Goal: Transaction & Acquisition: Purchase product/service

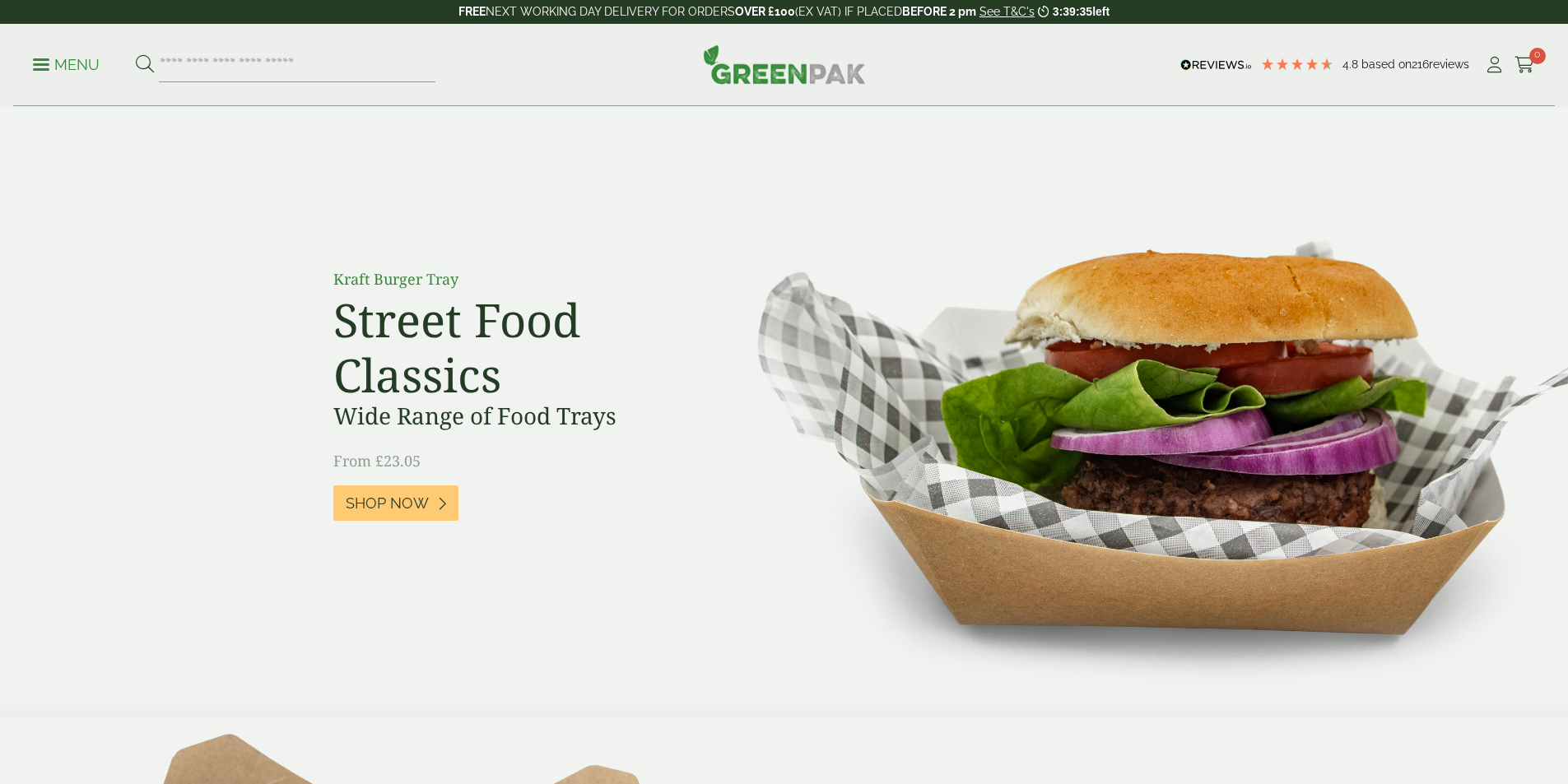
click at [43, 68] on link "Menu" at bounding box center [66, 63] width 67 height 16
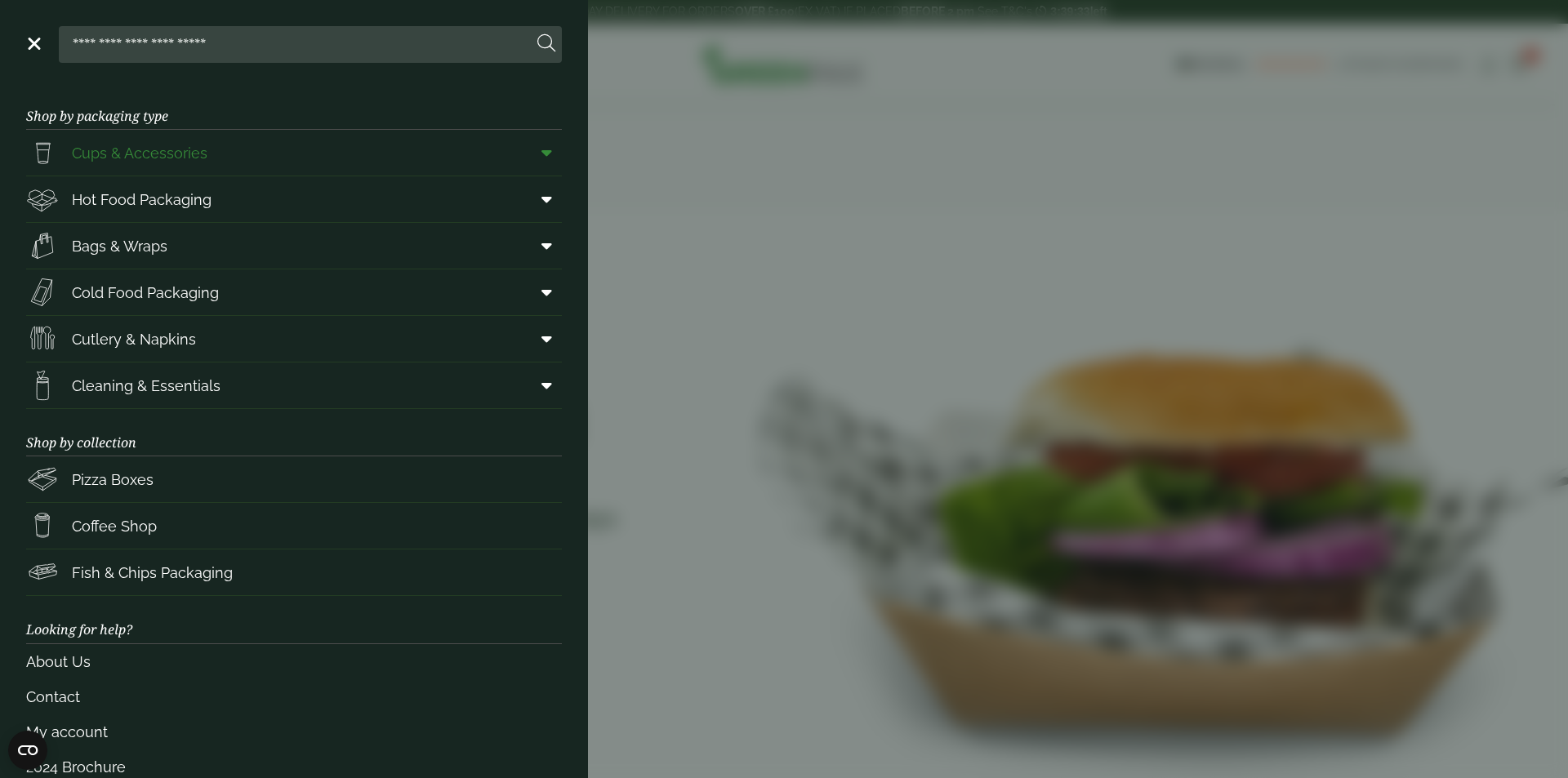
click at [142, 158] on span "Cups & Accessories" at bounding box center [139, 153] width 135 height 22
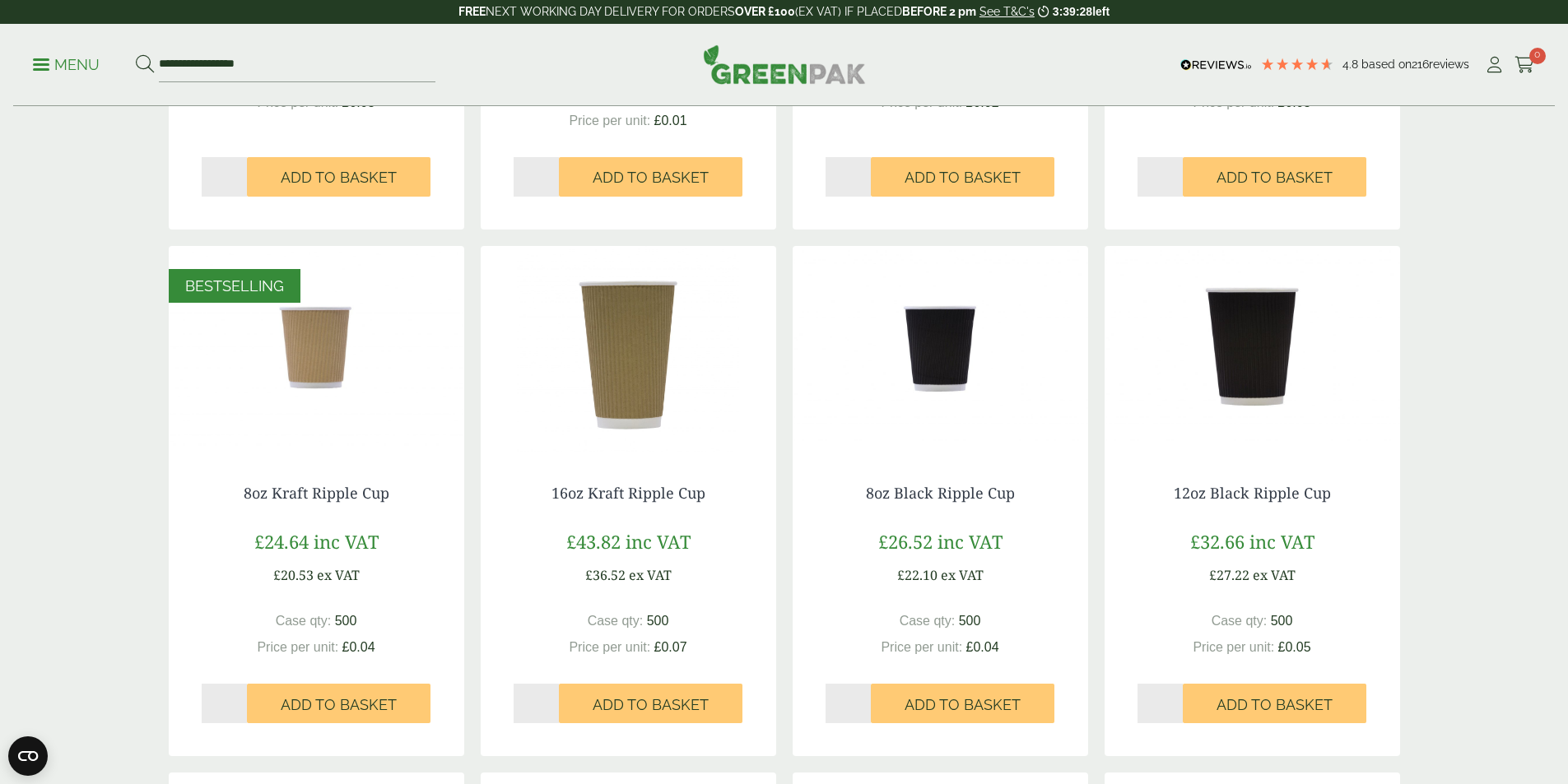
scroll to position [740, 0]
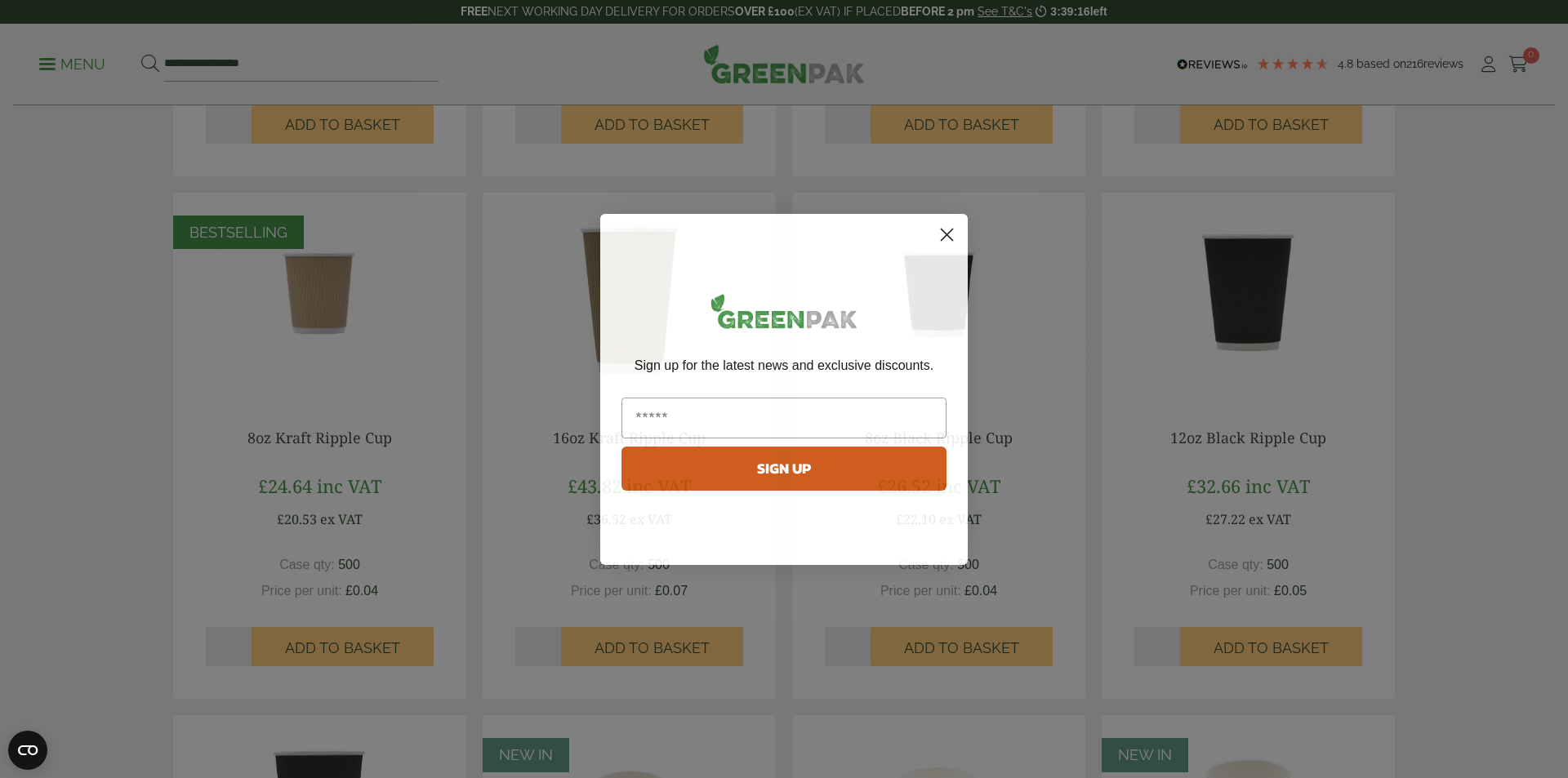
click at [951, 229] on icon "Close dialog" at bounding box center [946, 234] width 11 height 11
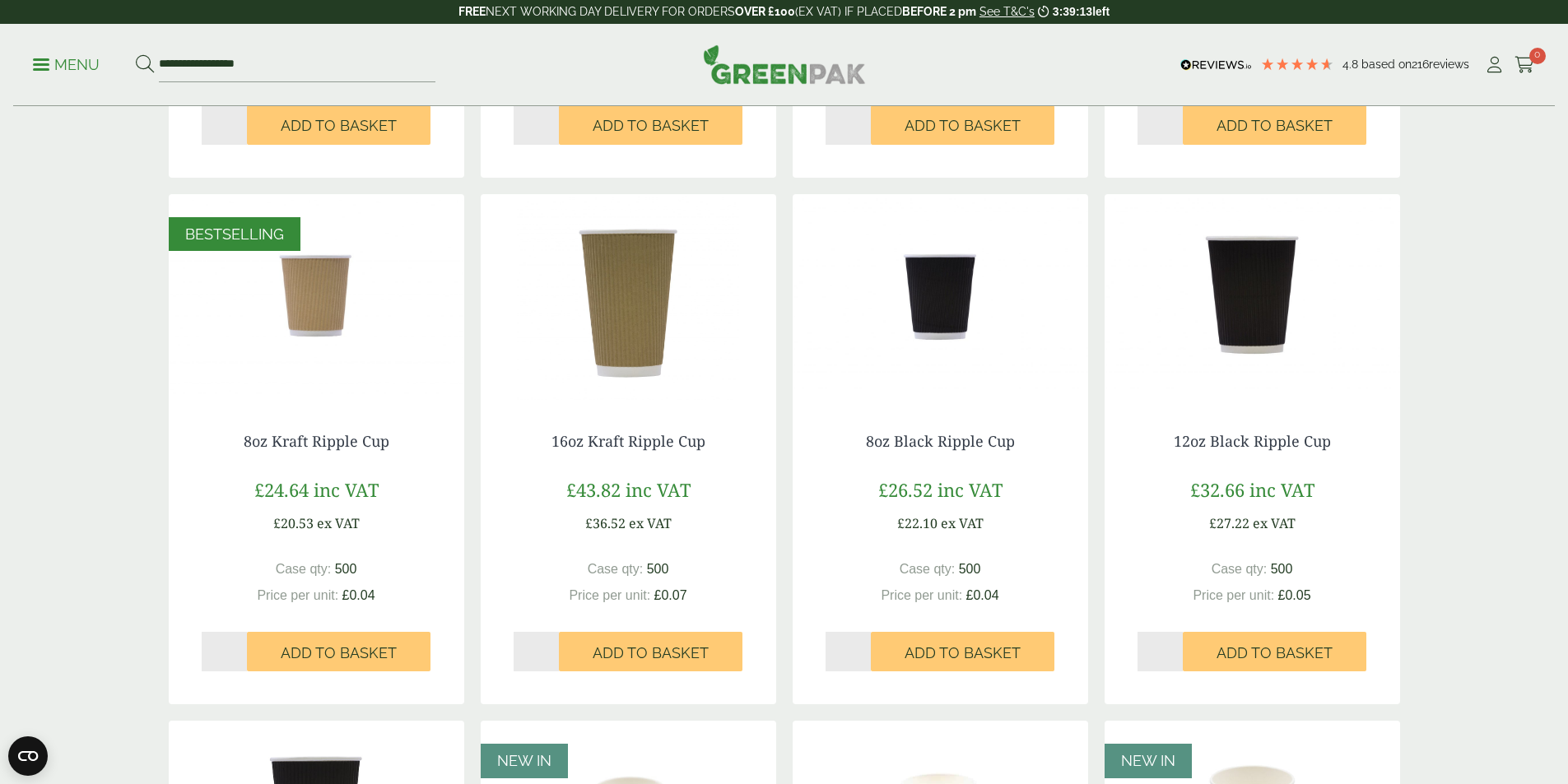
type input "*"
click at [549, 645] on input "*" at bounding box center [536, 651] width 46 height 40
click at [621, 656] on span "Add to Basket" at bounding box center [651, 653] width 116 height 18
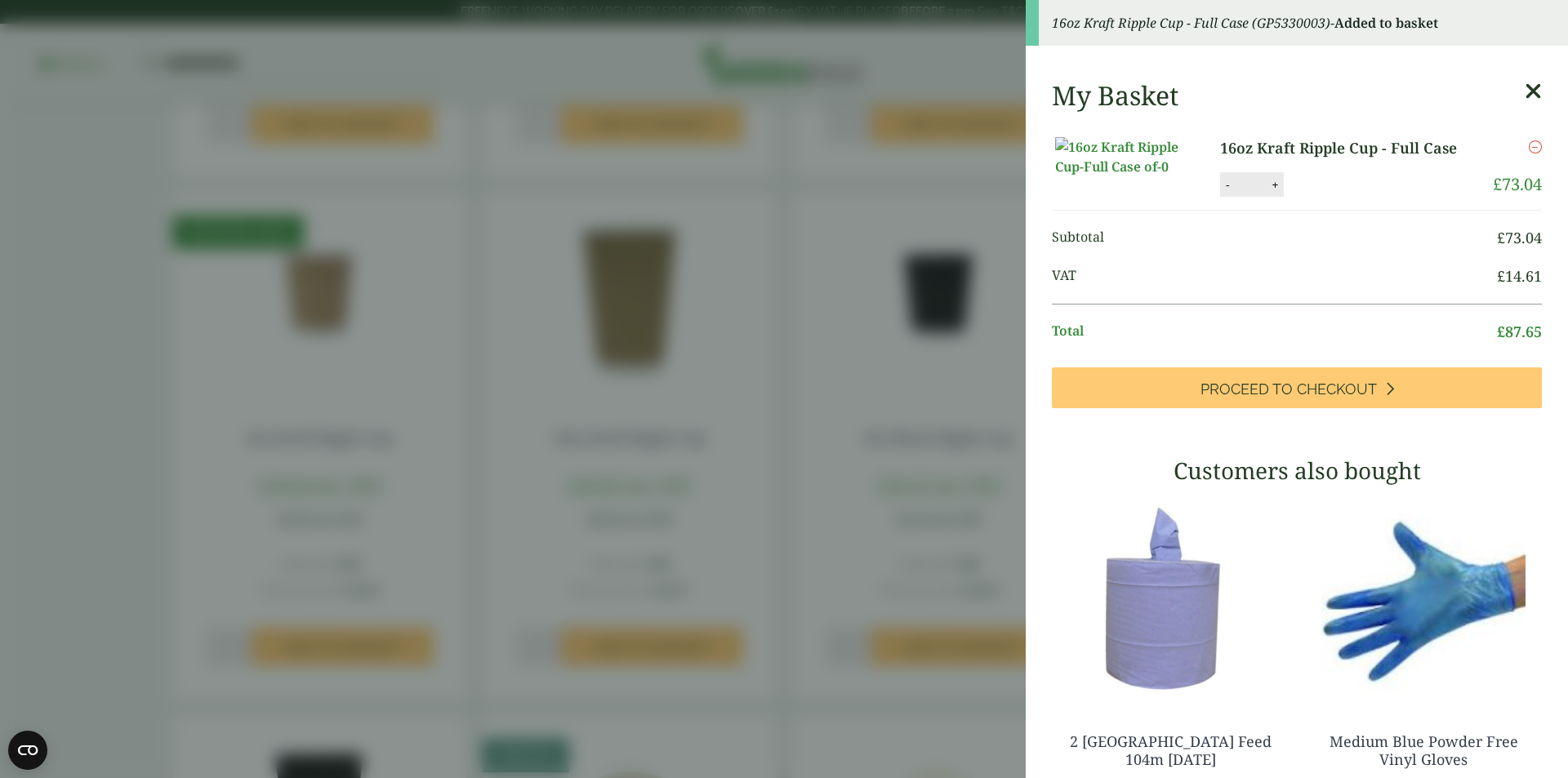
click at [758, 223] on aside "16oz Kraft Ripple Cup - Full Case (GP5330003) - Added to basket My Basket 16oz …" at bounding box center [784, 389] width 1568 height 778
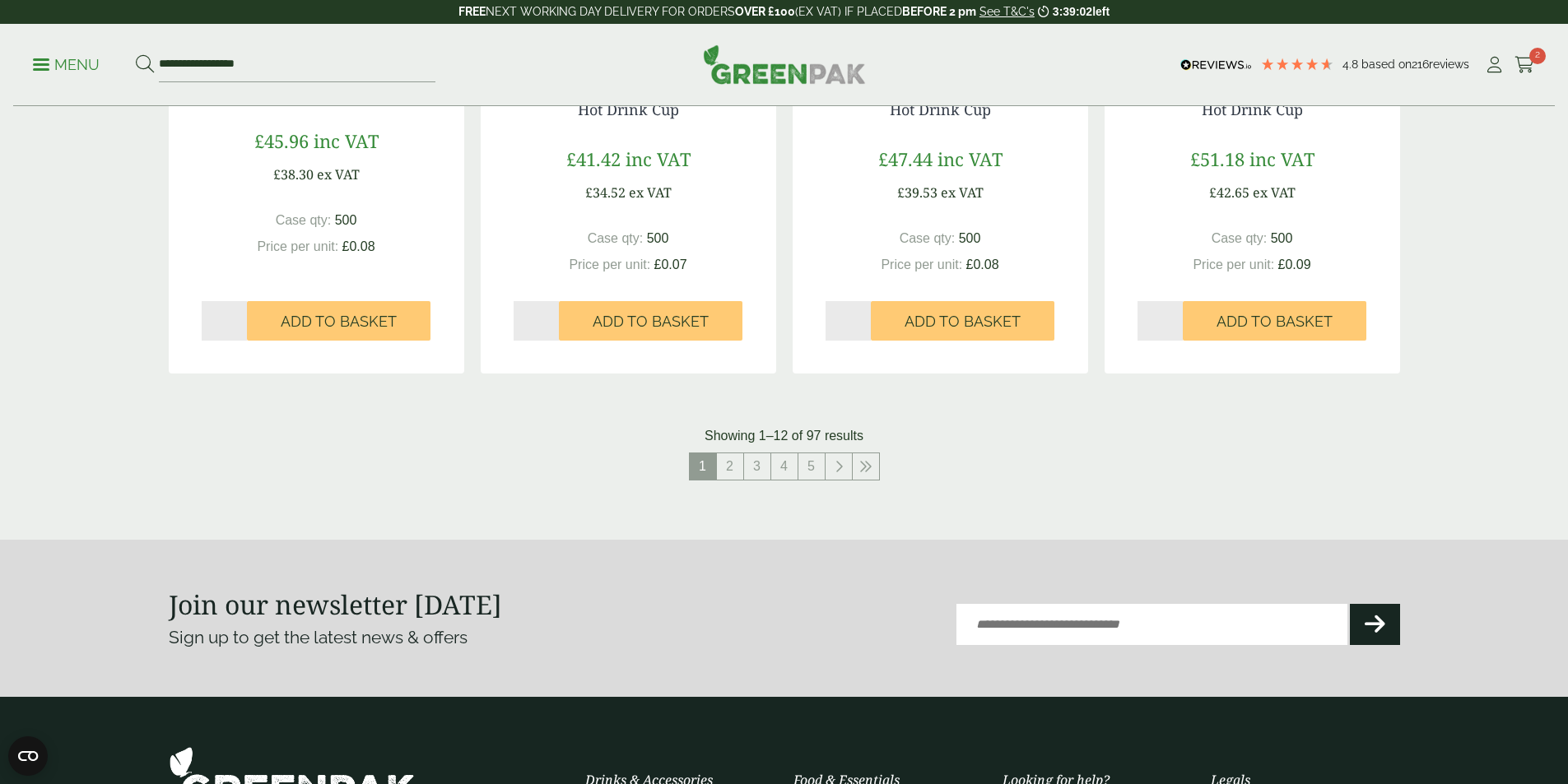
scroll to position [1645, 0]
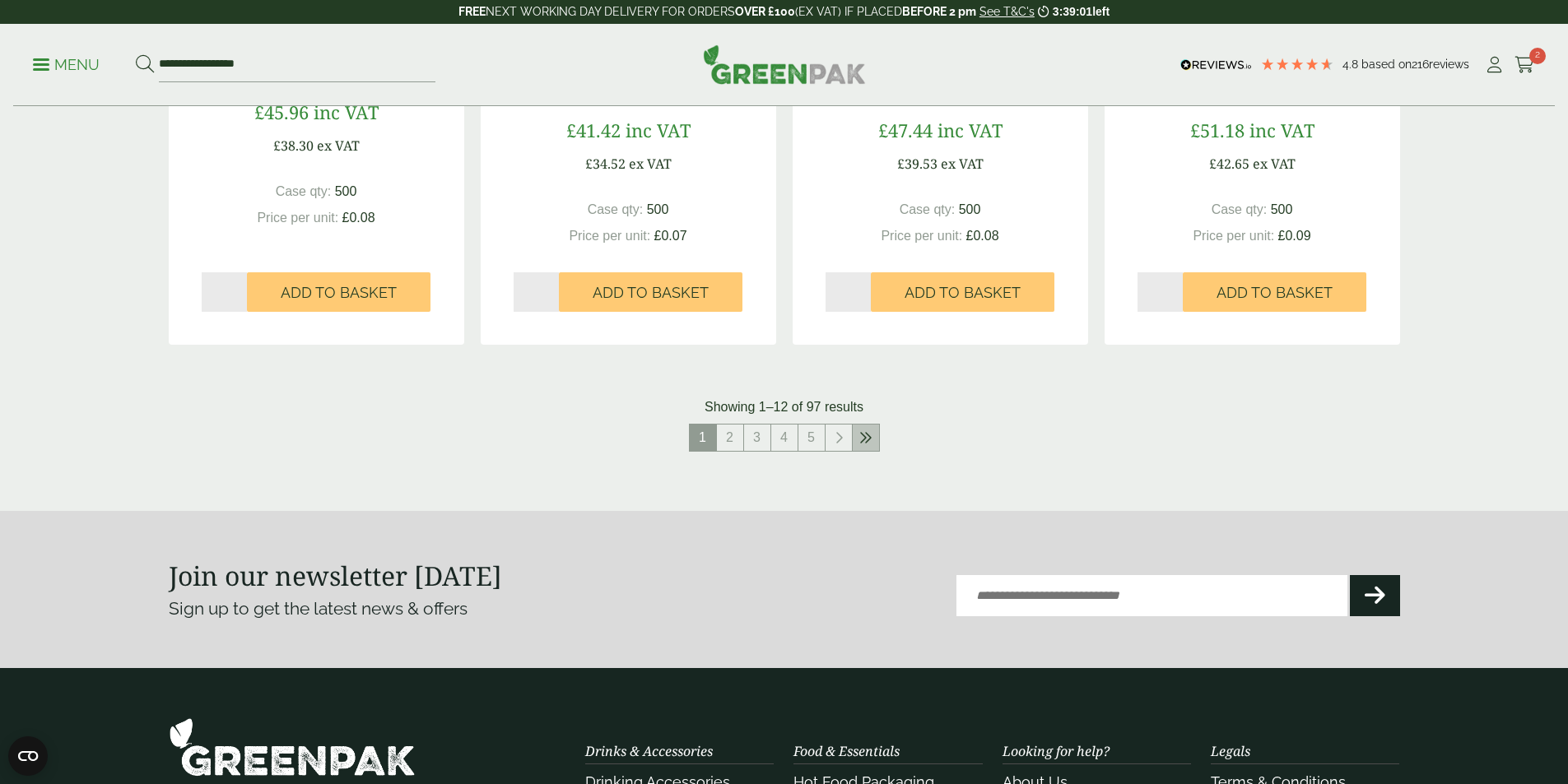
click at [864, 443] on icon at bounding box center [865, 437] width 13 height 13
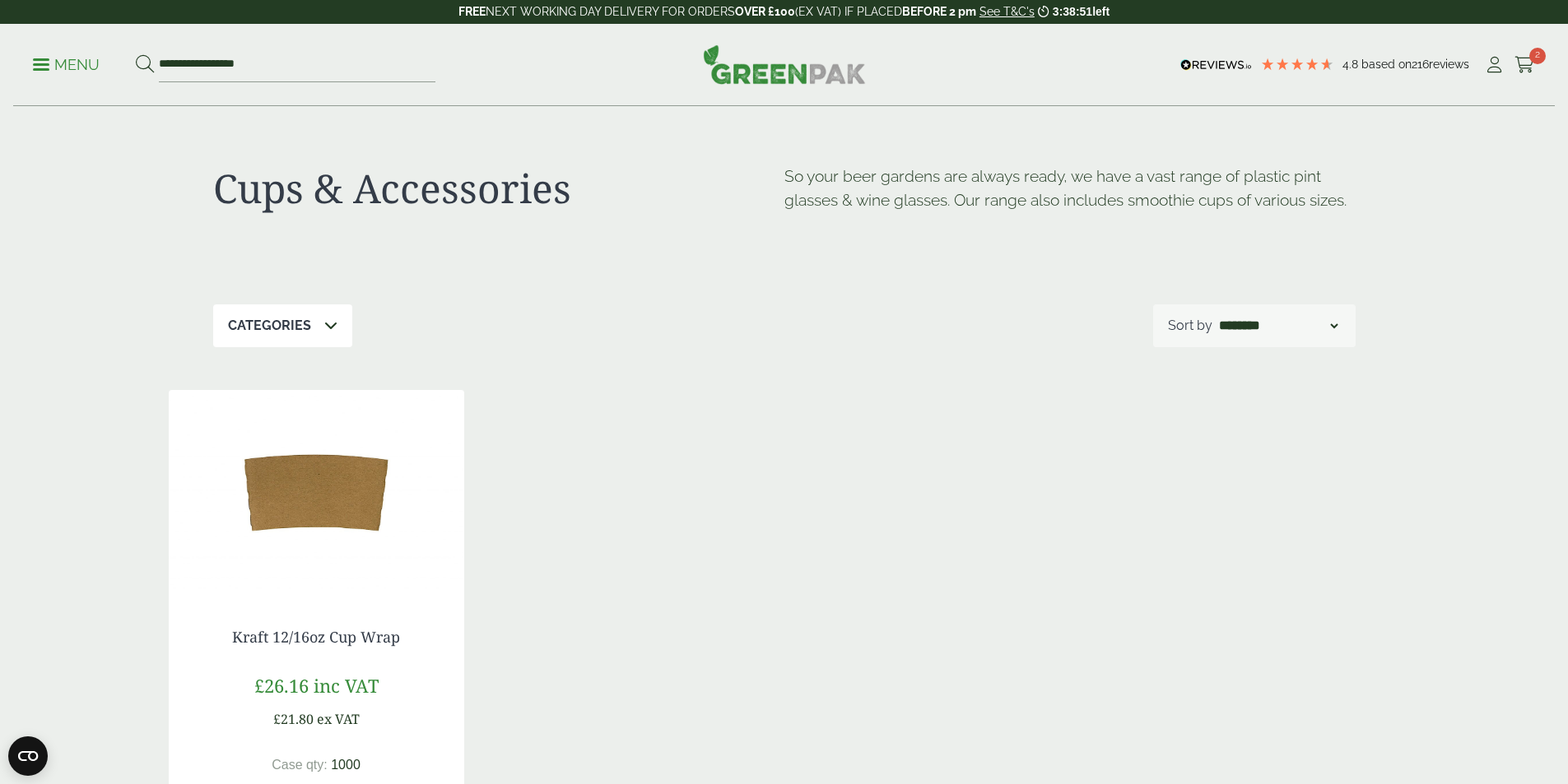
click at [61, 61] on p "Menu" at bounding box center [66, 65] width 67 height 20
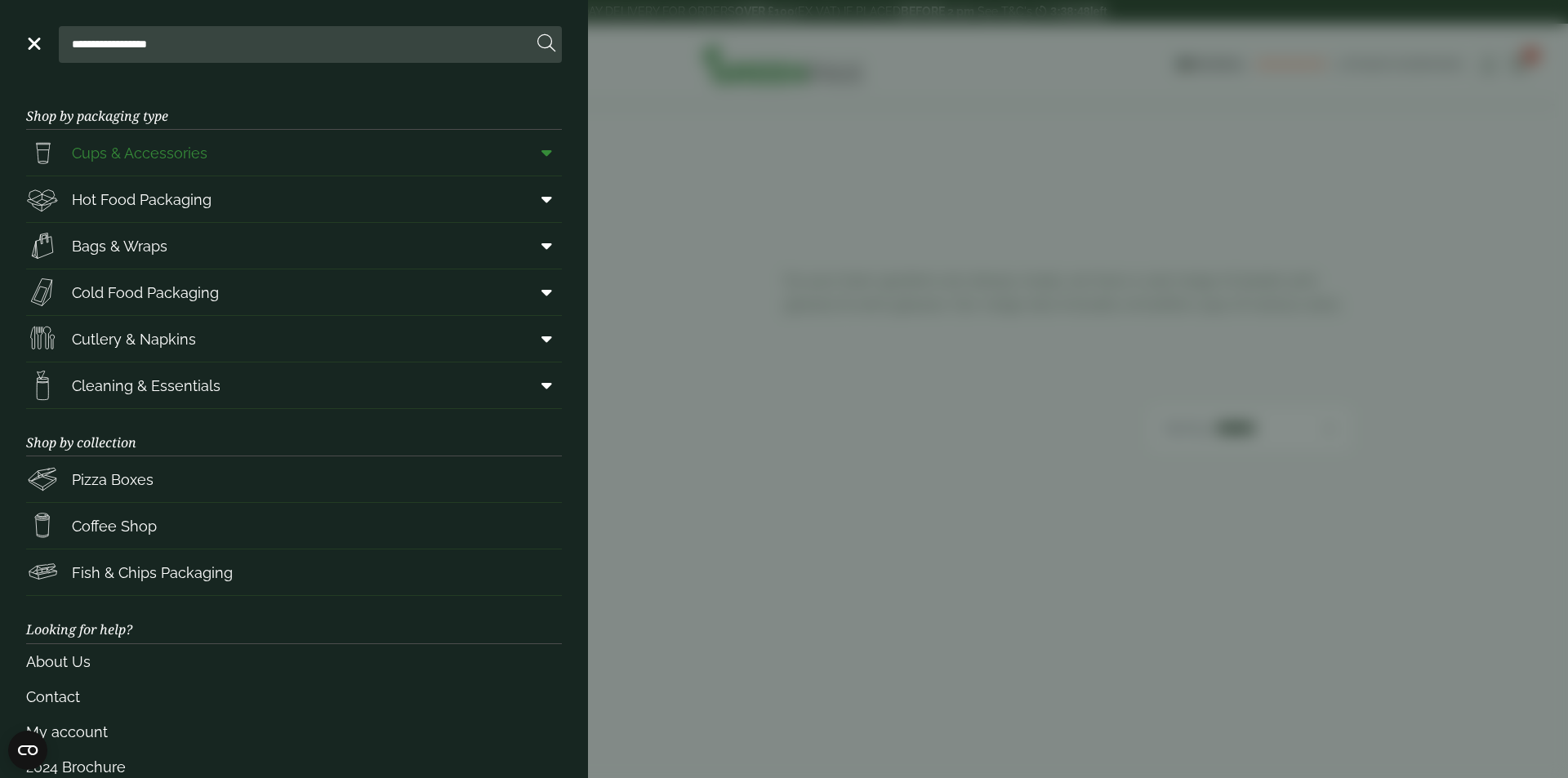
click at [126, 150] on span "Cups & Accessories" at bounding box center [139, 153] width 135 height 22
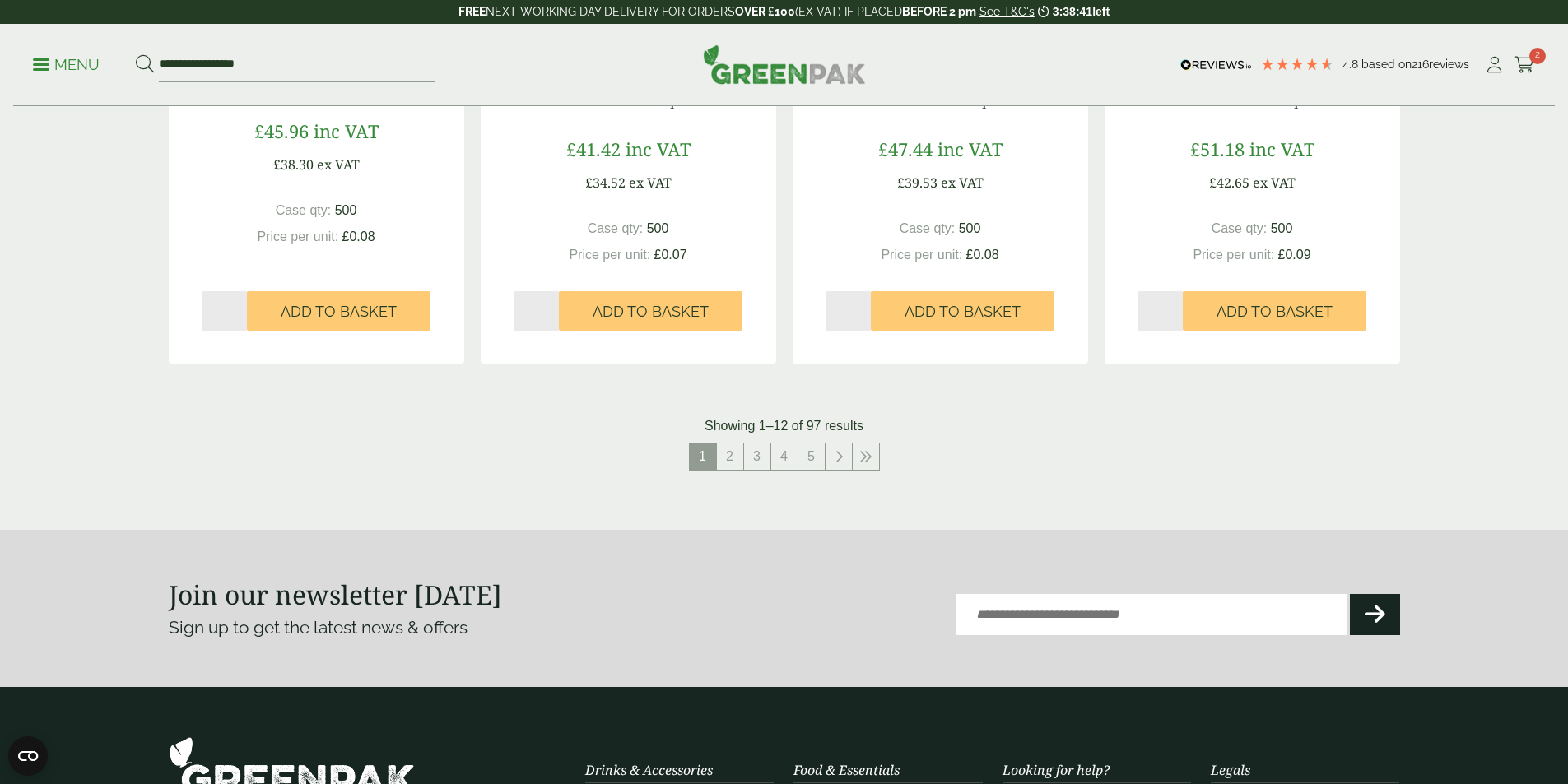
scroll to position [1563, 0]
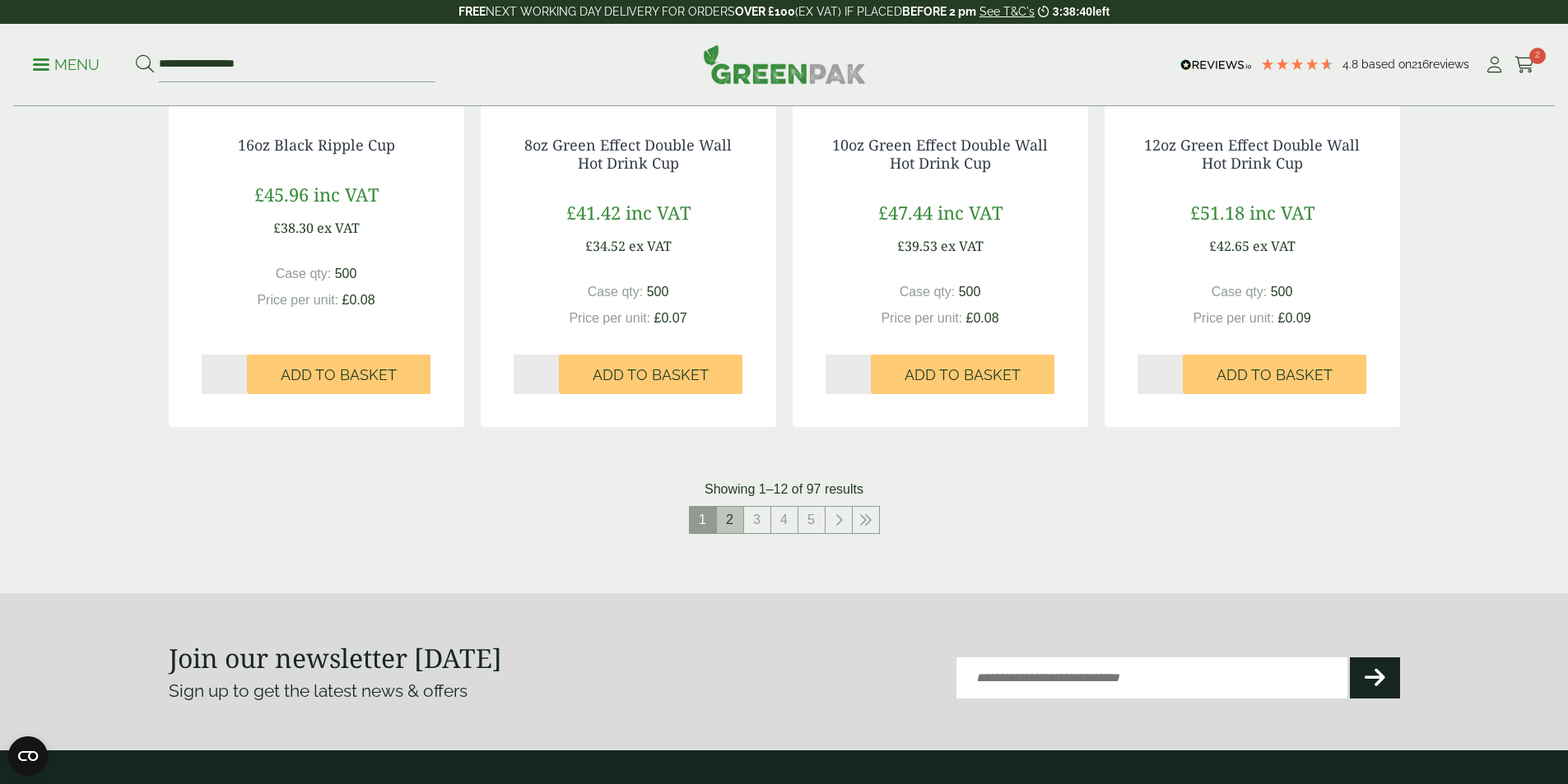
click at [740, 514] on link "2" at bounding box center [730, 519] width 26 height 26
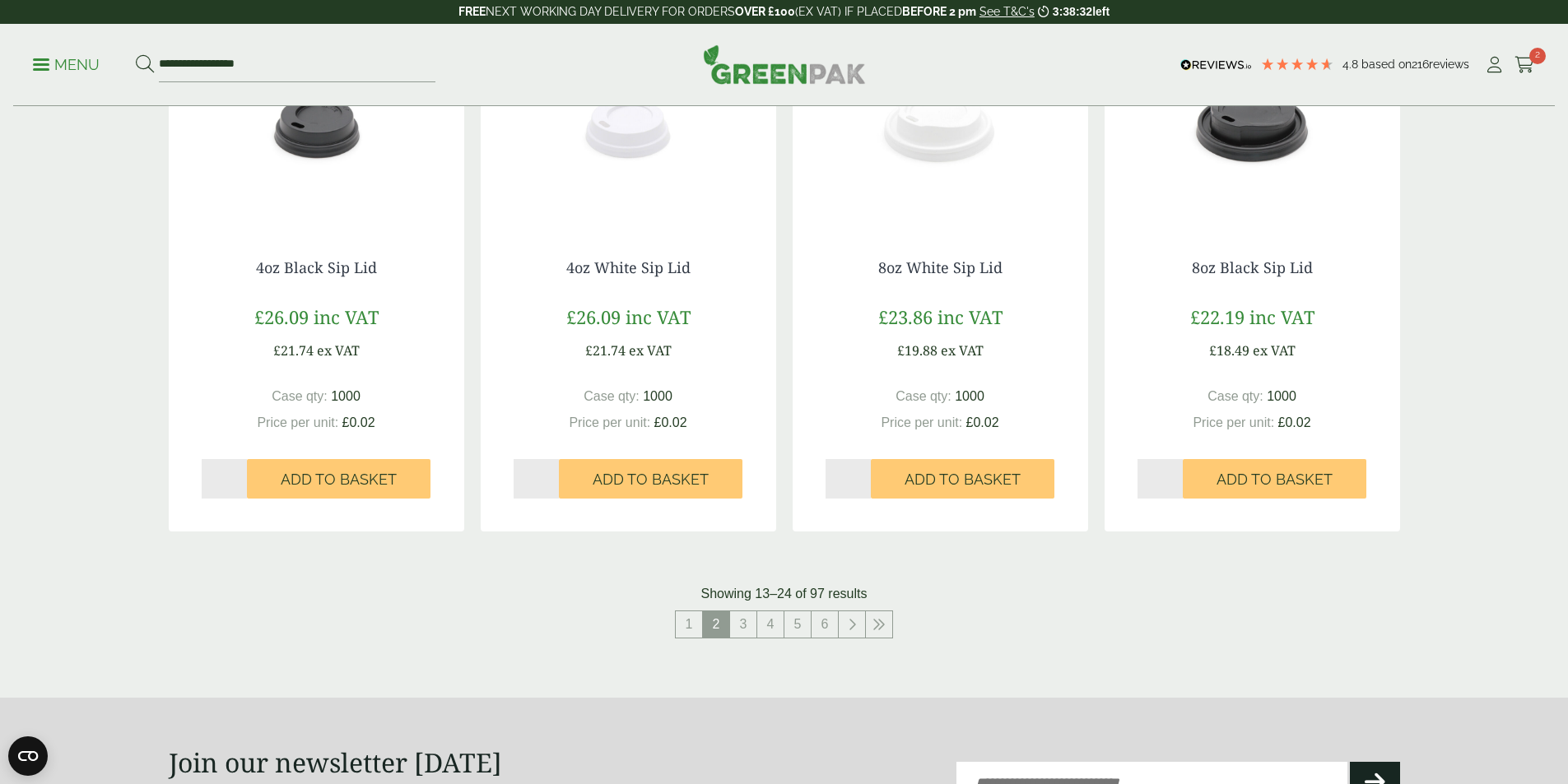
scroll to position [1563, 0]
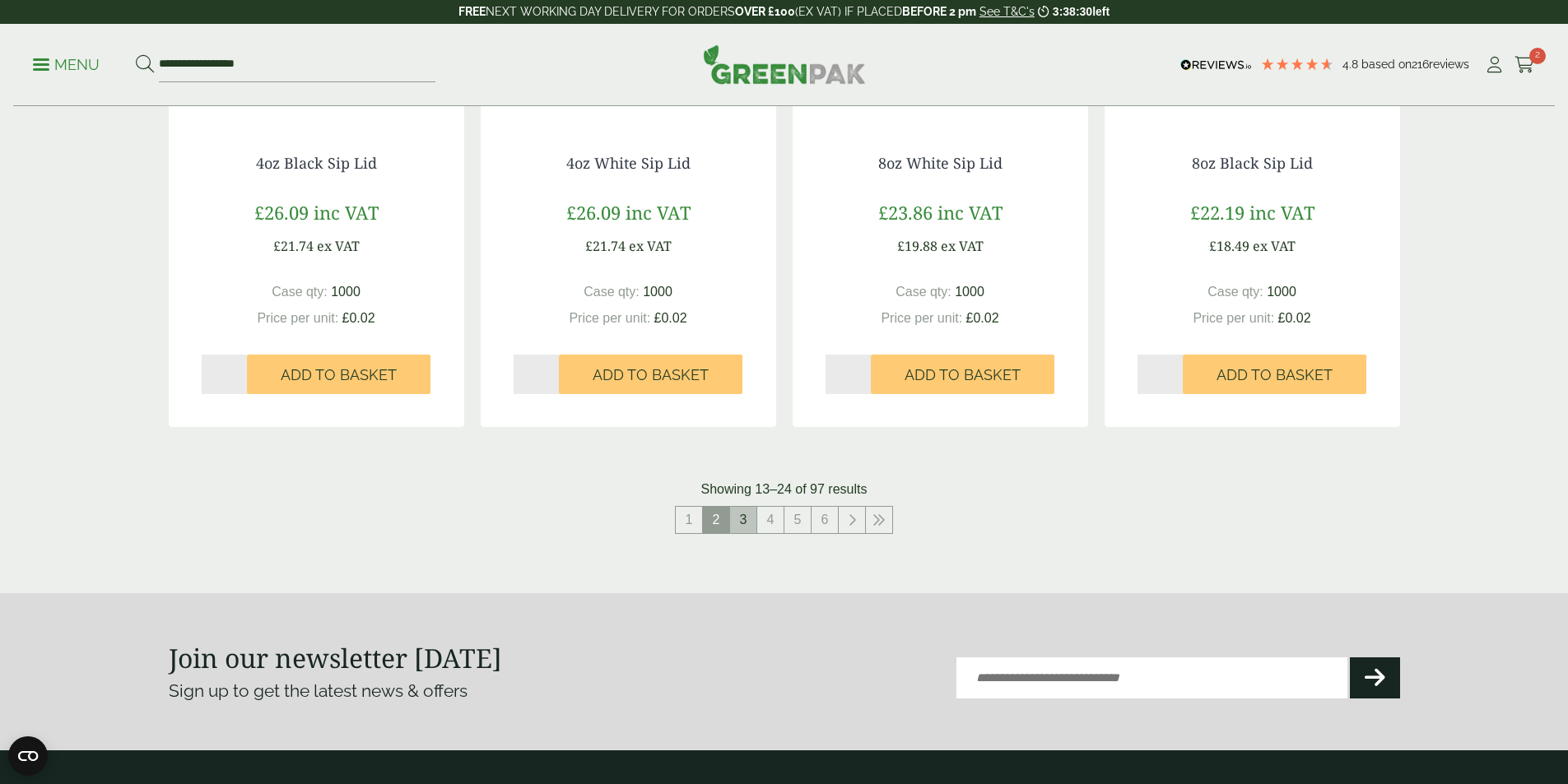
click at [742, 530] on link "3" at bounding box center [743, 519] width 26 height 26
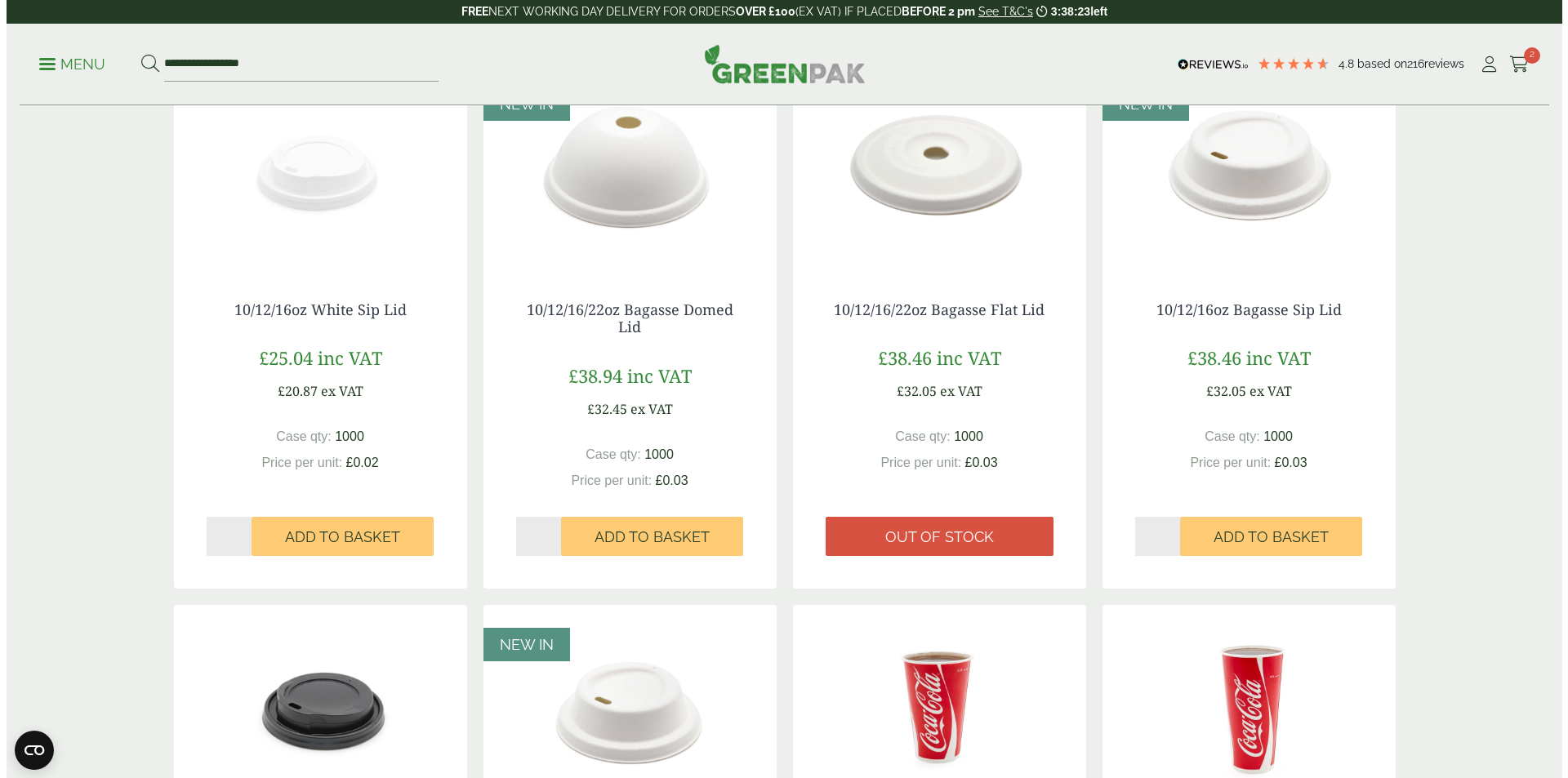
scroll to position [326, 0]
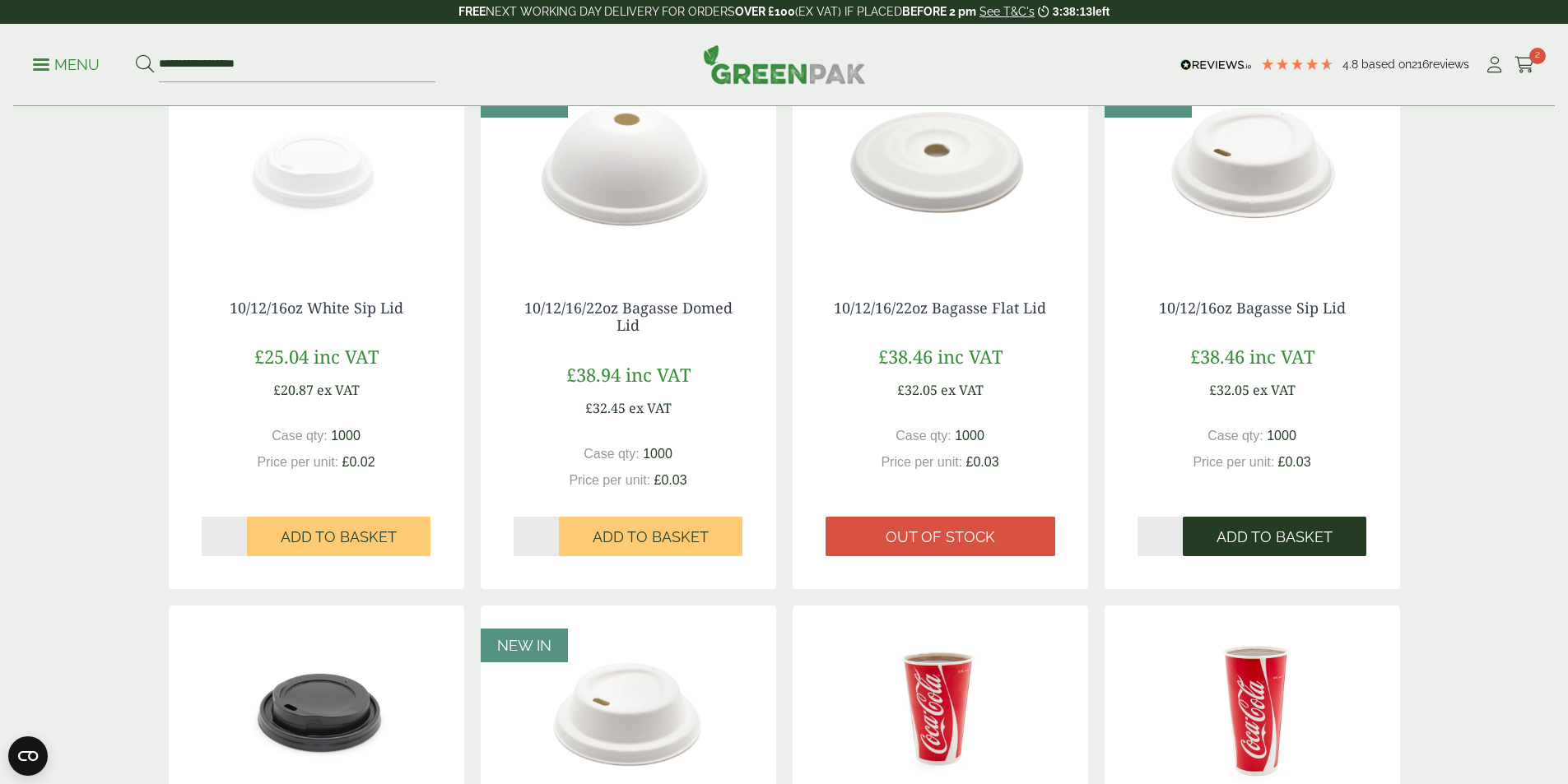
click at [1253, 543] on span "Add to Basket" at bounding box center [1275, 537] width 116 height 18
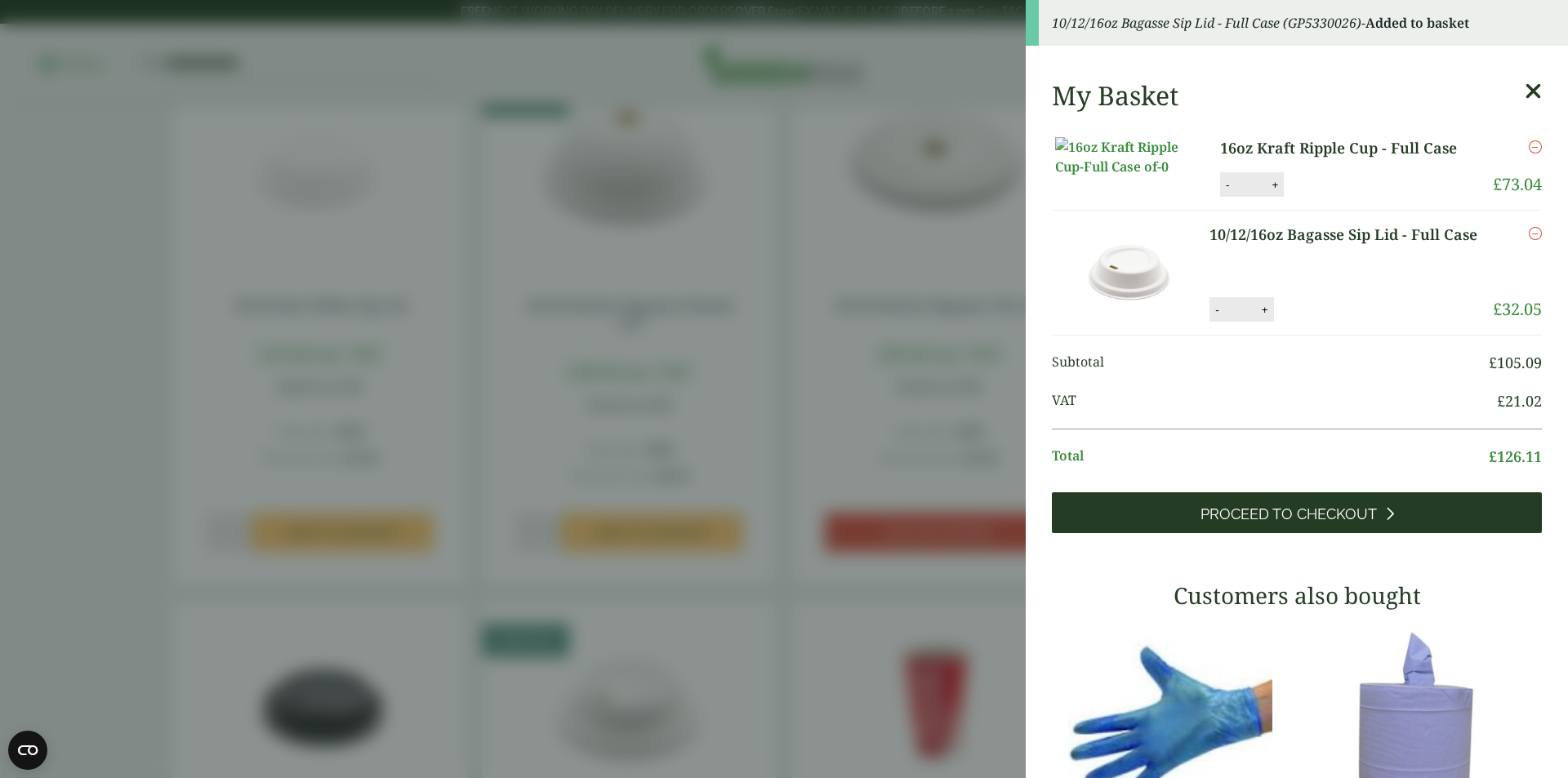
click at [1336, 523] on span "Proceed to Checkout" at bounding box center [1288, 514] width 177 height 18
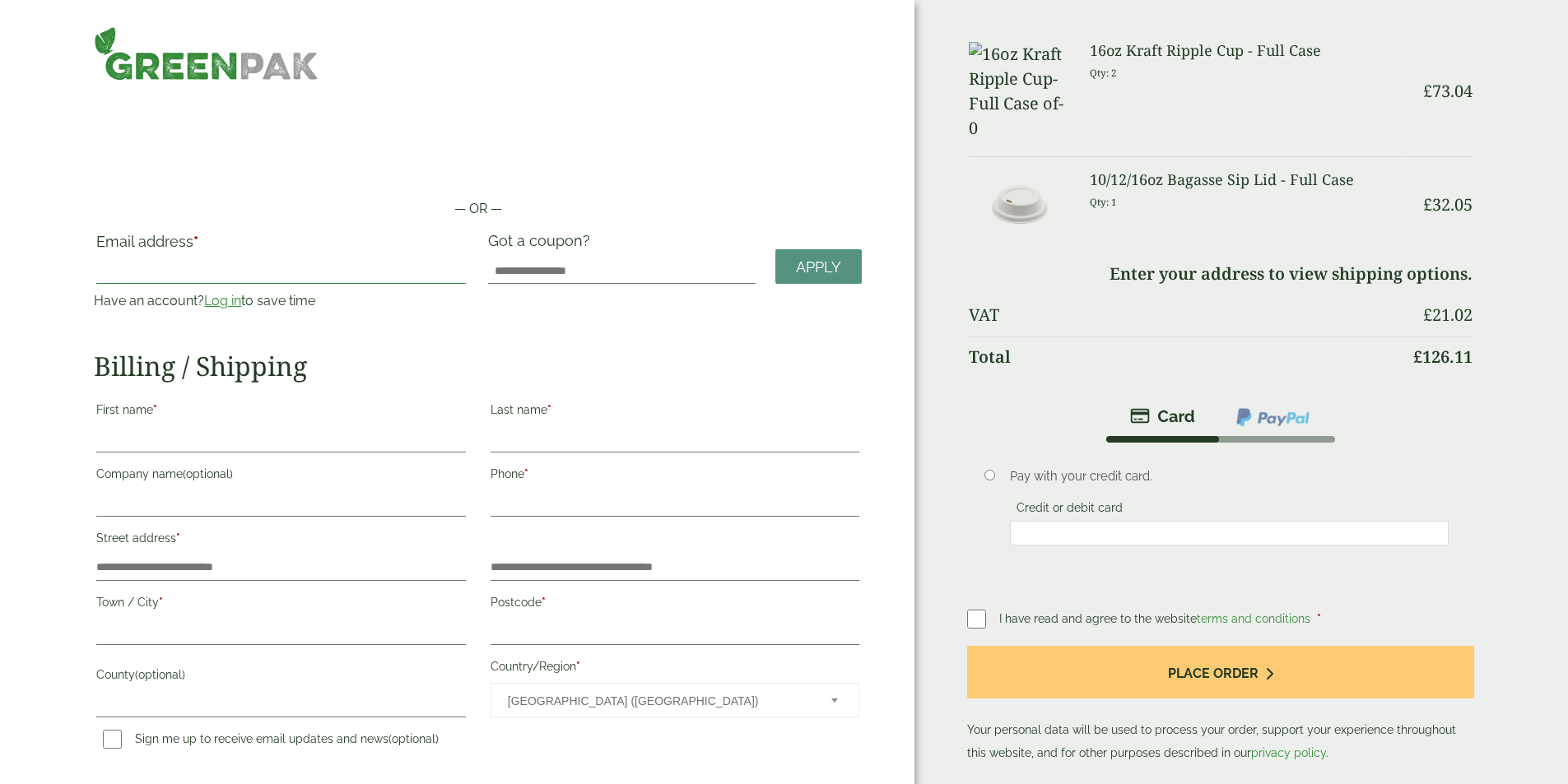
click at [323, 268] on input "Email address *" at bounding box center [280, 271] width 369 height 26
click at [241, 295] on link "Log in" at bounding box center [222, 301] width 37 height 16
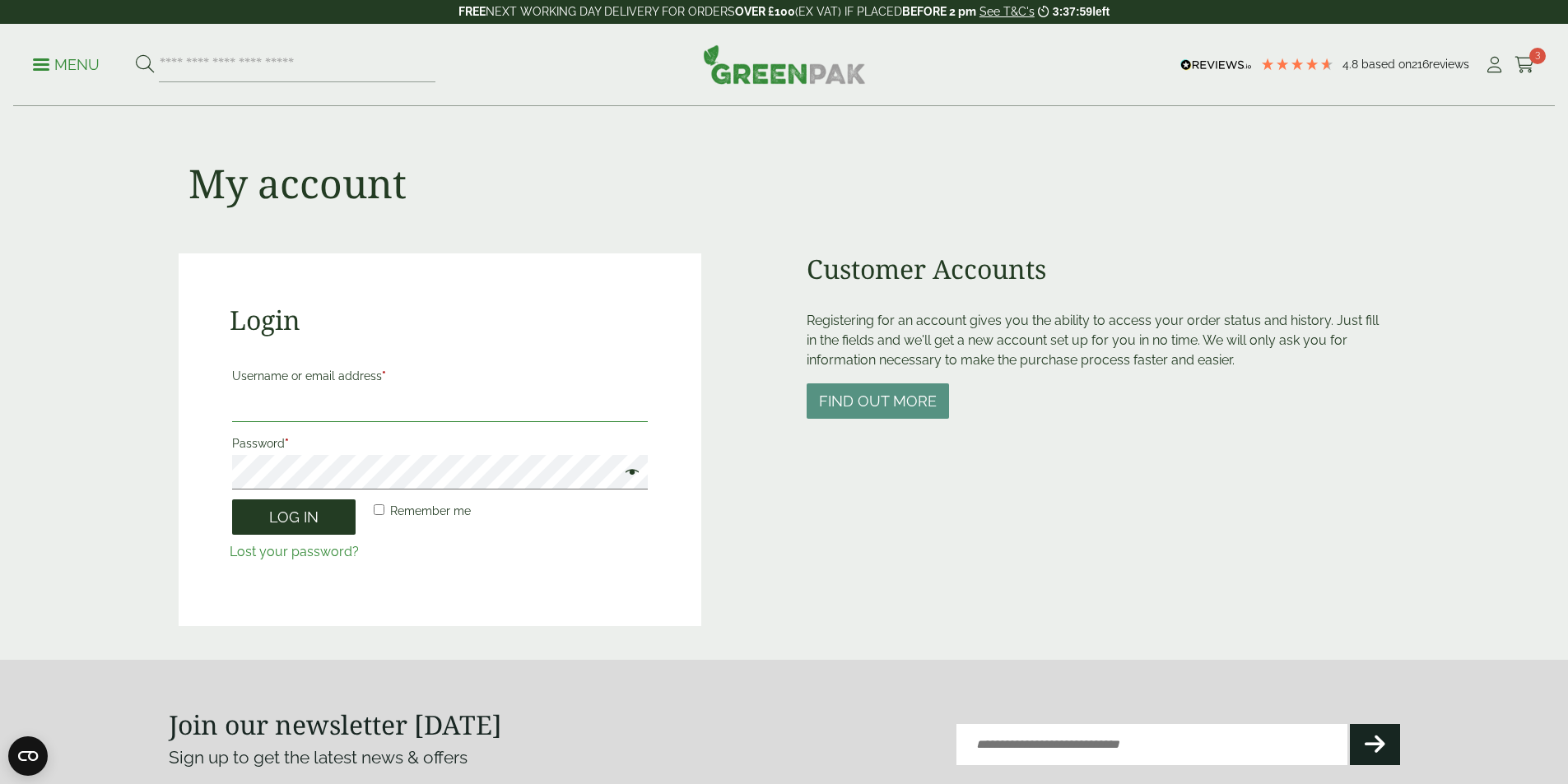
type input "**********"
click at [318, 513] on button "Log in" at bounding box center [293, 517] width 123 height 36
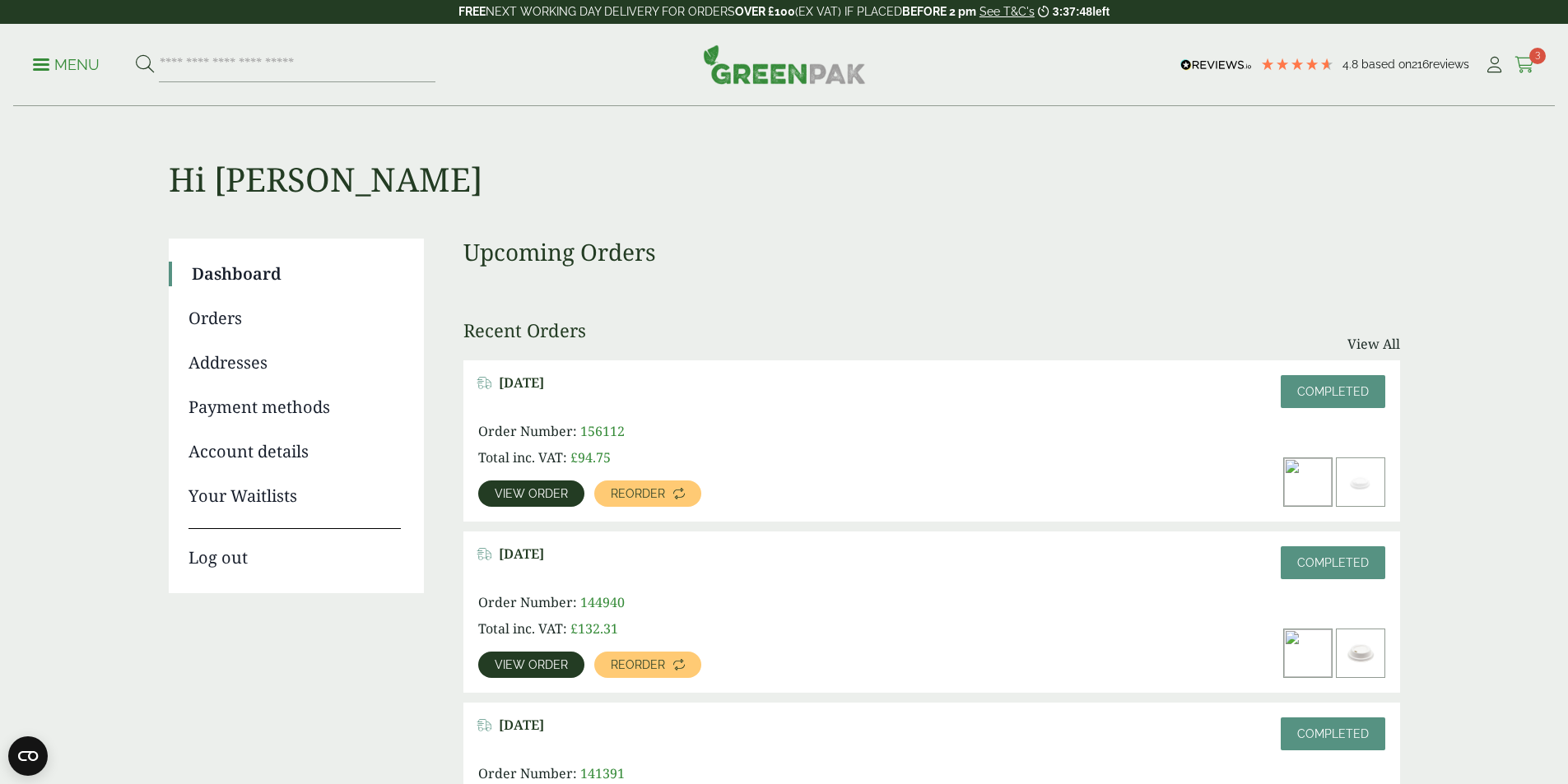
click at [1514, 62] on icon at bounding box center [1525, 64] width 21 height 16
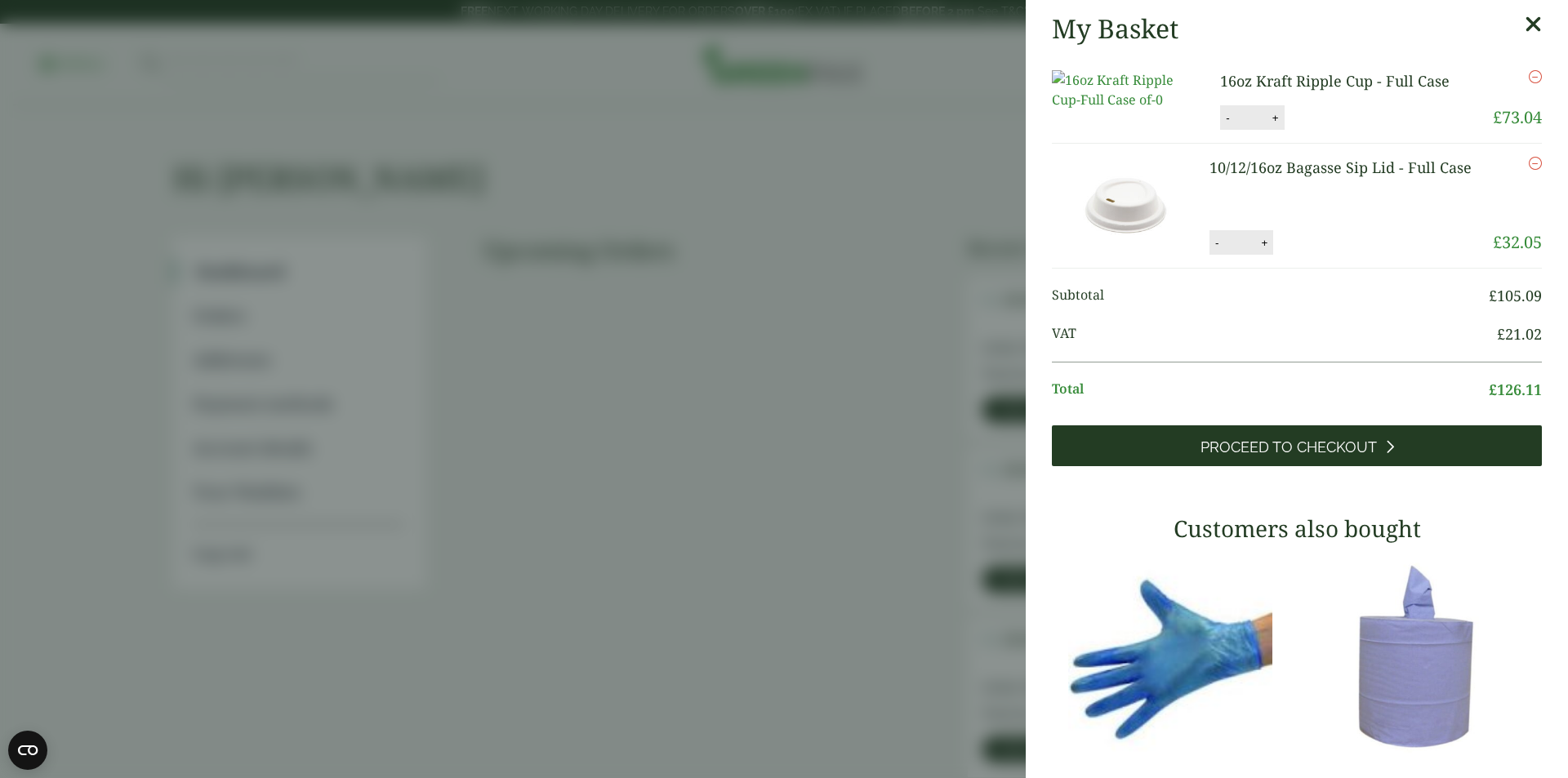
click at [1240, 456] on span "Proceed to Checkout" at bounding box center [1288, 447] width 177 height 18
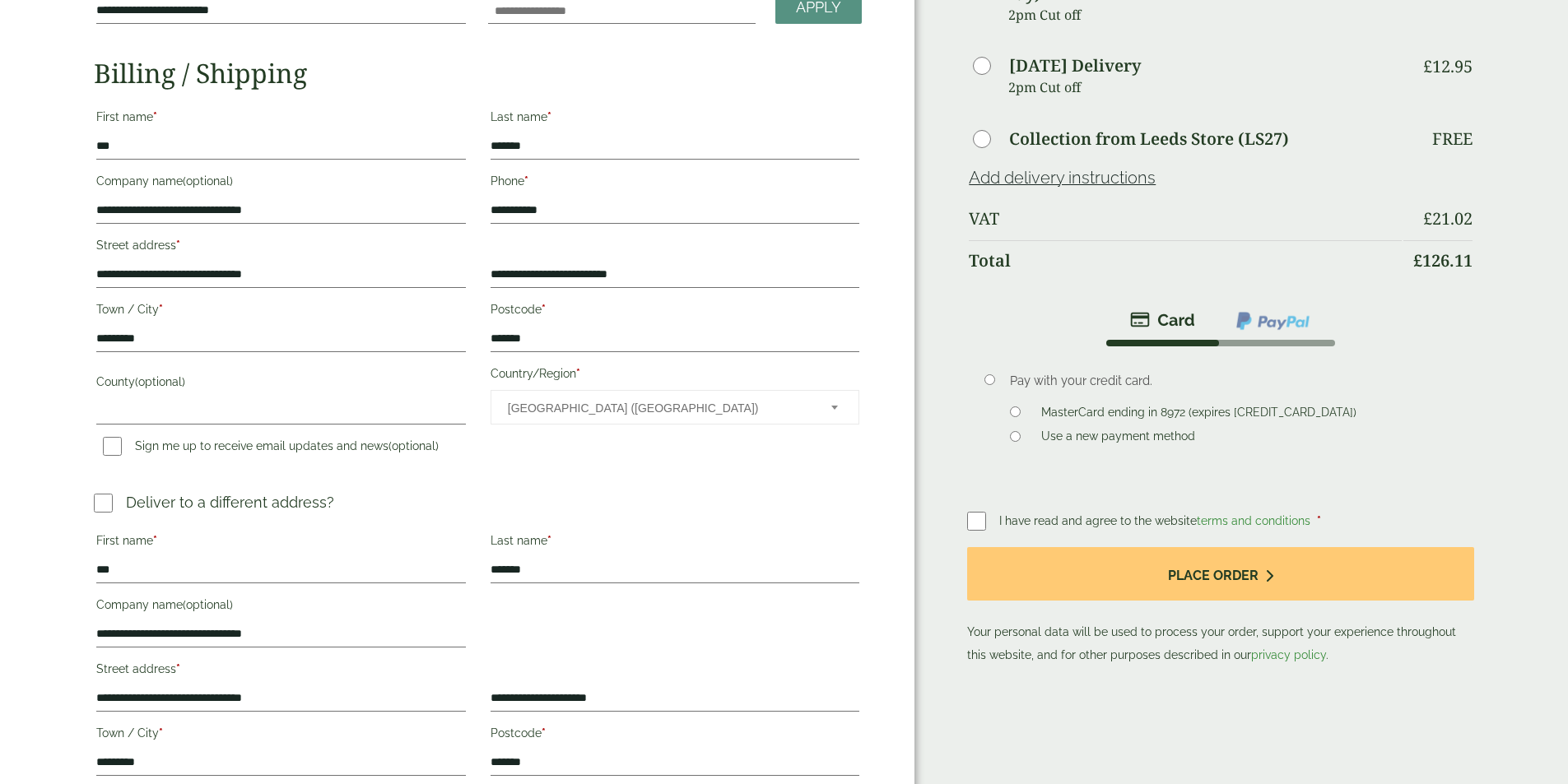
scroll to position [246, 0]
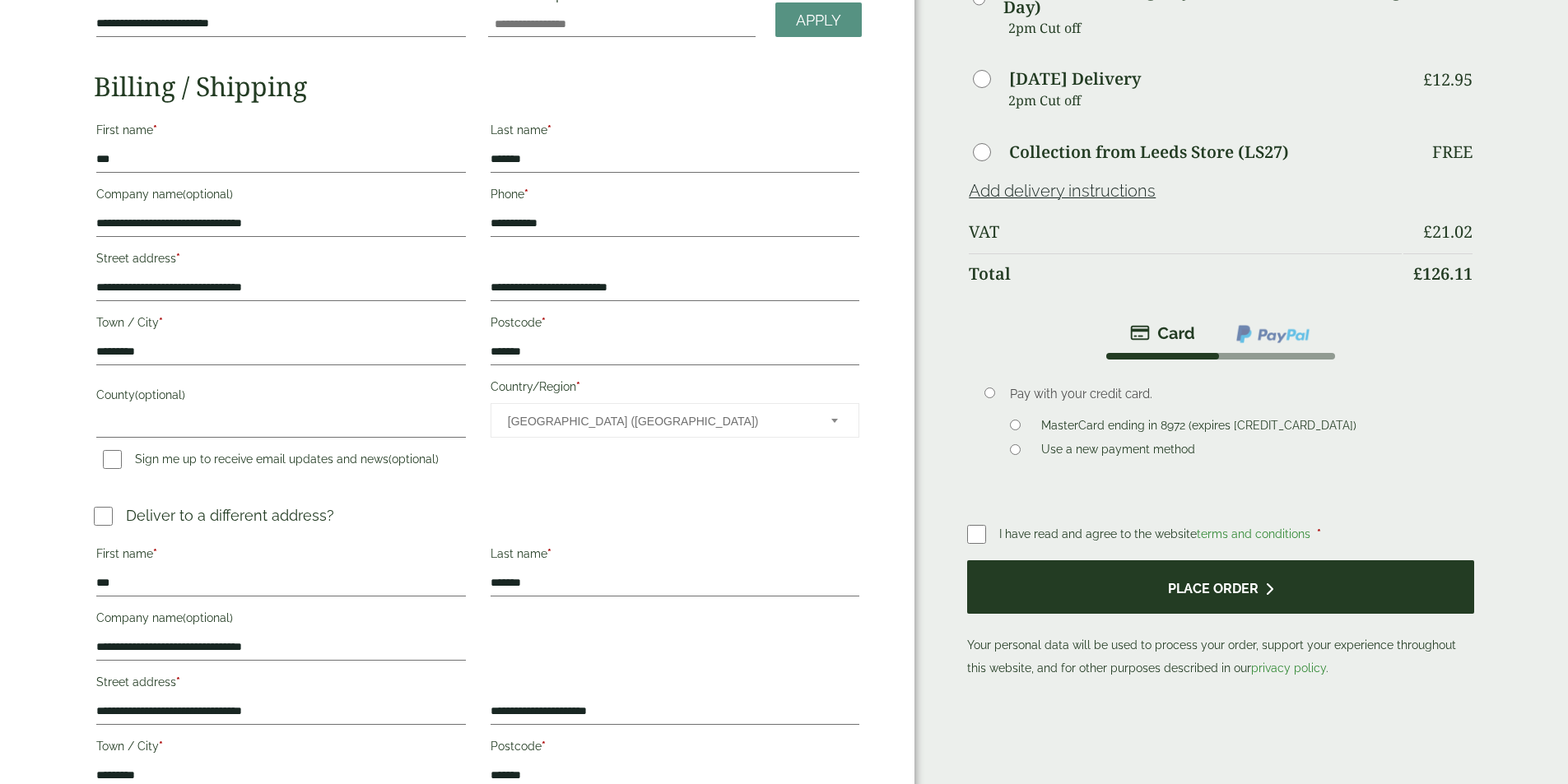
click at [1180, 568] on button "Place order" at bounding box center [1219, 587] width 506 height 54
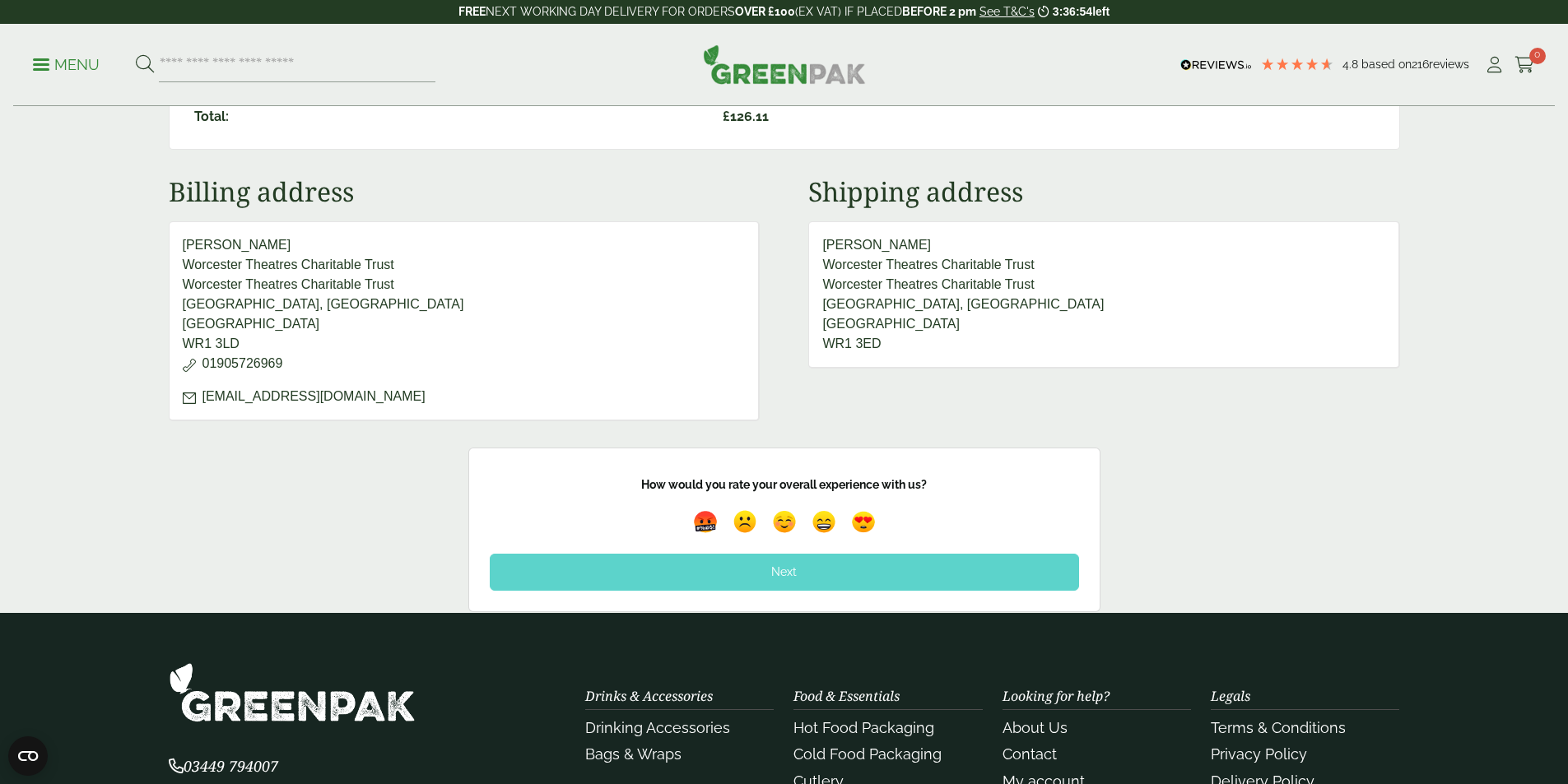
scroll to position [576, 0]
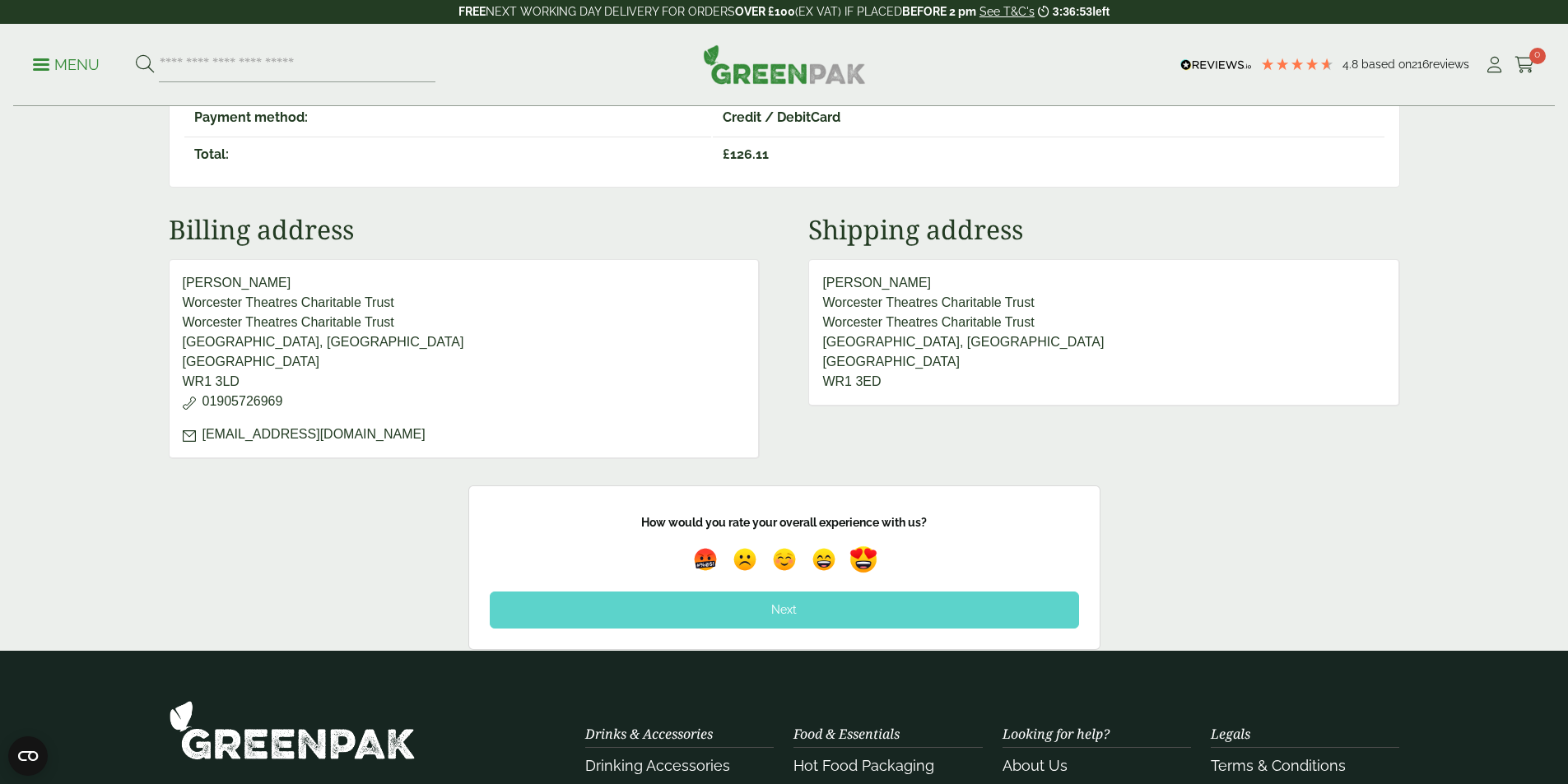
click at [869, 559] on img at bounding box center [863, 560] width 38 height 38
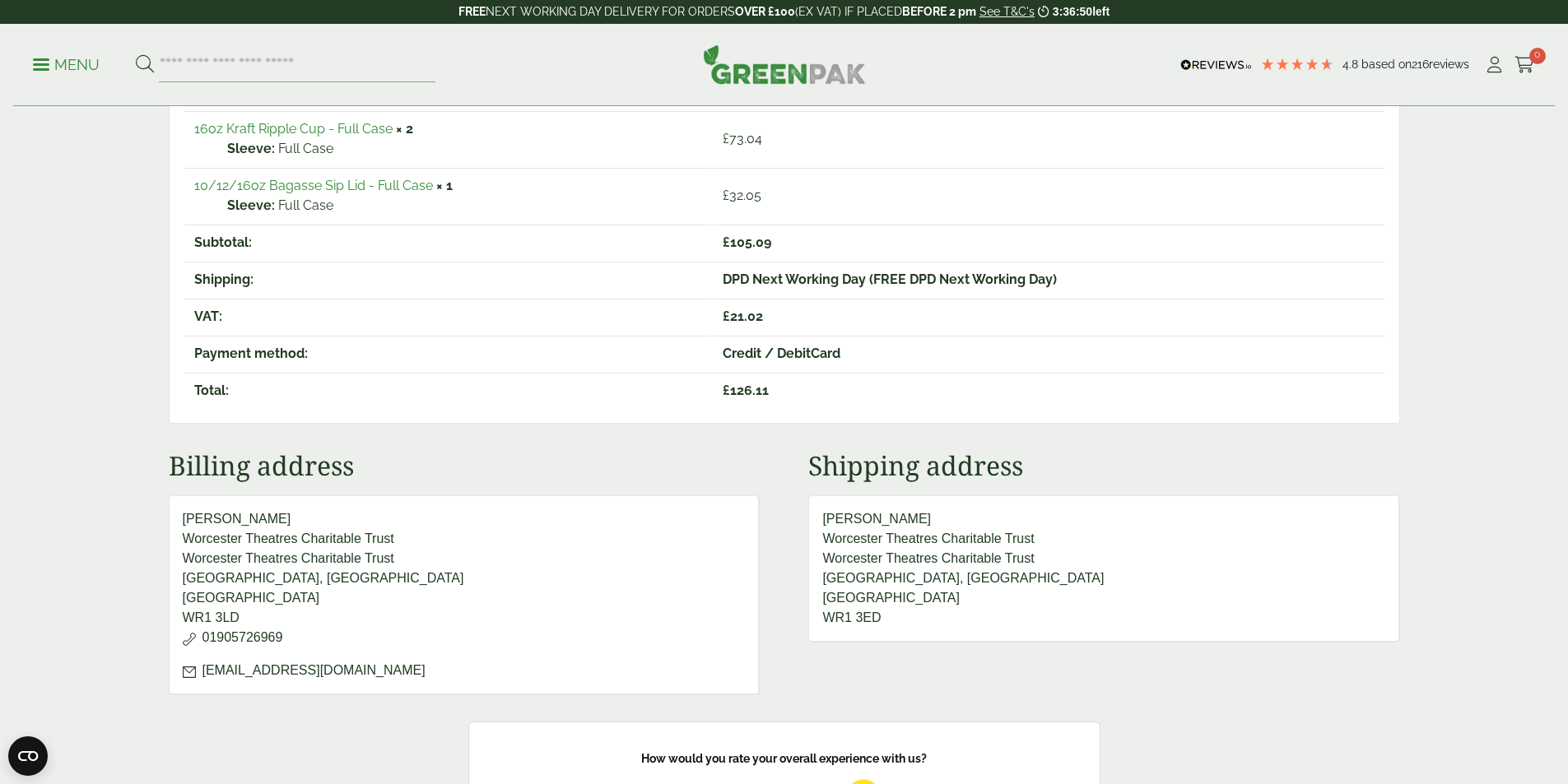
scroll to position [246, 0]
